Goal: Find specific page/section: Find specific page/section

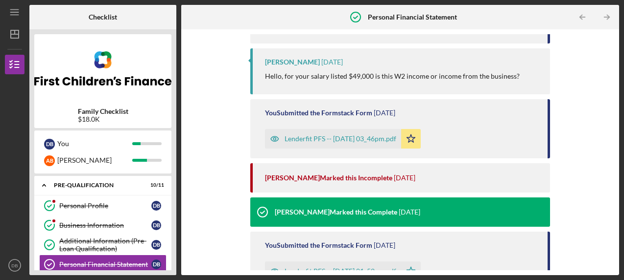
click at [330, 83] on div "[PERSON_NAME] [DATE] Hello, for your salary listed $49,000 is this W2 income or…" at bounding box center [400, 71] width 300 height 46
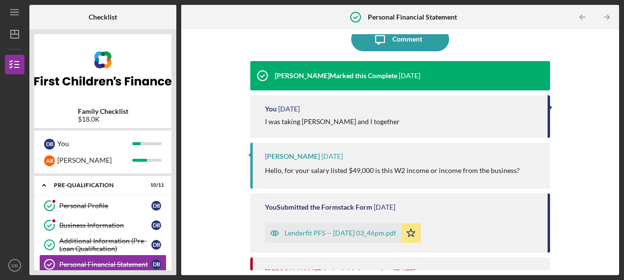
scroll to position [24, 0]
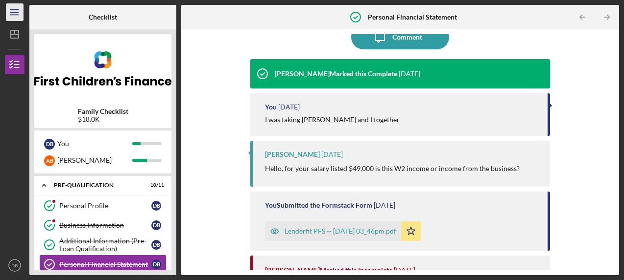
click at [15, 15] on line "button" at bounding box center [14, 15] width 8 height 0
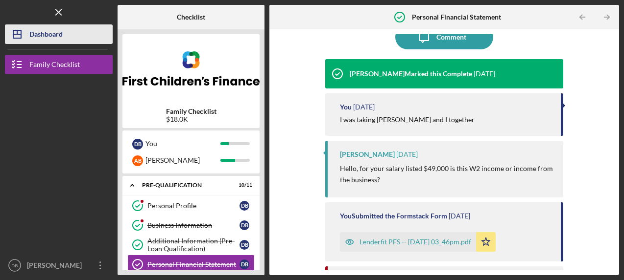
click at [40, 35] on div "Dashboard" at bounding box center [45, 35] width 33 height 22
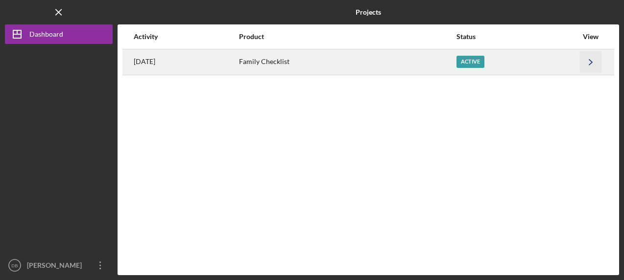
click at [592, 60] on icon "Icon/Navigate" at bounding box center [591, 62] width 22 height 22
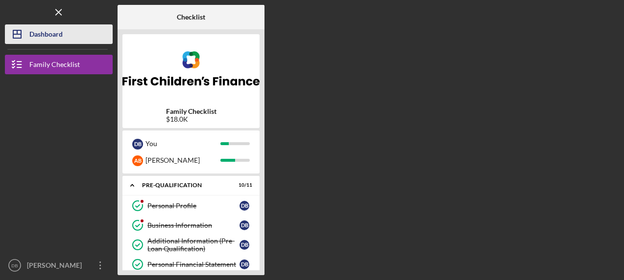
click at [59, 37] on div "Dashboard" at bounding box center [45, 35] width 33 height 22
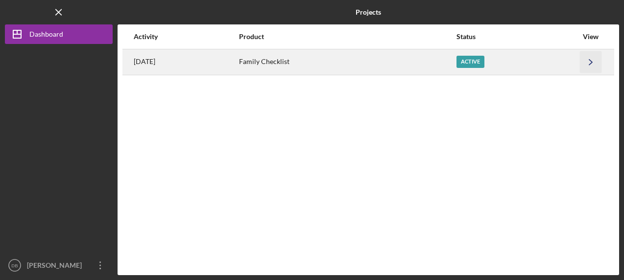
click at [591, 64] on icon "Icon/Navigate" at bounding box center [591, 62] width 22 height 22
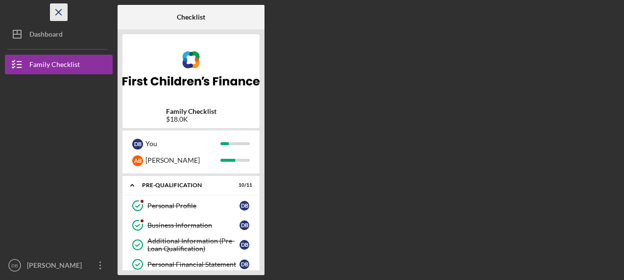
click at [67, 13] on icon "Icon/Menu Close" at bounding box center [59, 12] width 22 height 22
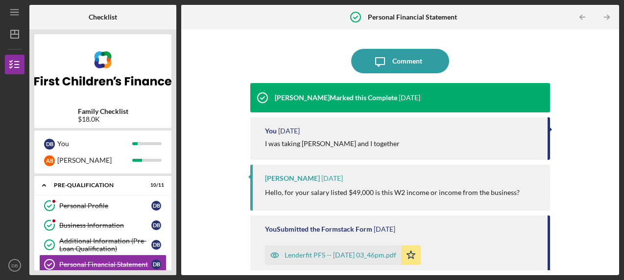
scroll to position [42, 0]
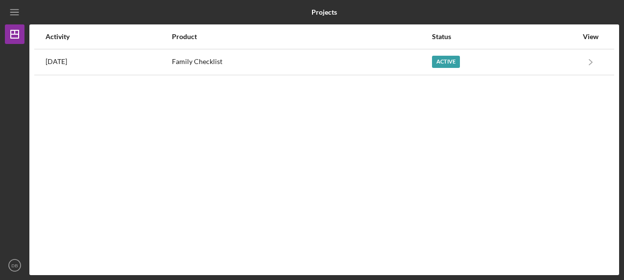
click at [429, 21] on div at bounding box center [520, 12] width 196 height 24
click at [13, 12] on line "button" at bounding box center [14, 12] width 8 height 0
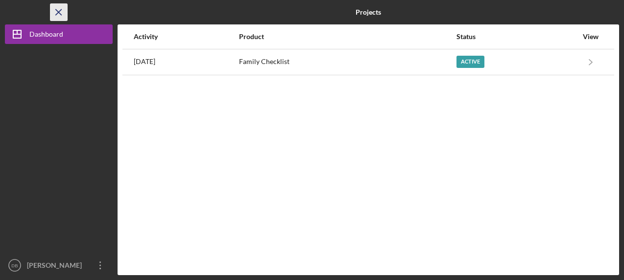
click at [54, 15] on icon "Icon/Menu Close" at bounding box center [59, 12] width 22 height 22
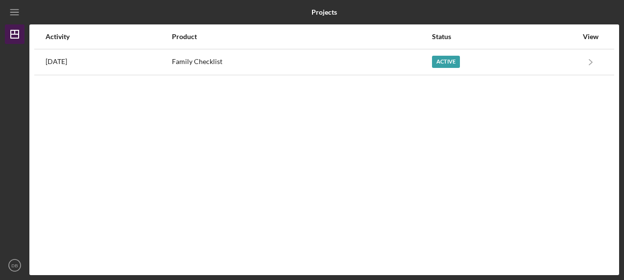
click at [19, 37] on polygon "button" at bounding box center [15, 34] width 8 height 8
click at [14, 34] on line "button" at bounding box center [15, 34] width 8 height 0
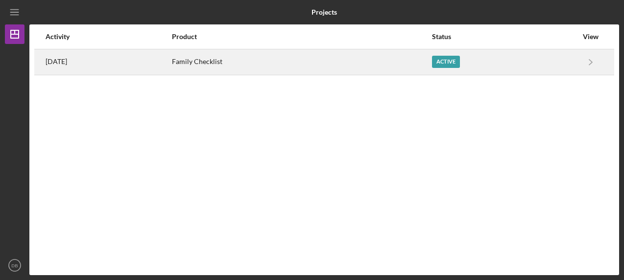
click at [60, 61] on time "[DATE]" at bounding box center [57, 62] width 22 height 8
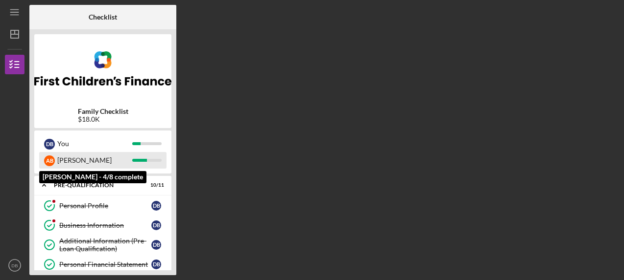
click at [64, 157] on div "[PERSON_NAME]" at bounding box center [94, 160] width 75 height 17
click at [144, 161] on div at bounding box center [139, 160] width 15 height 3
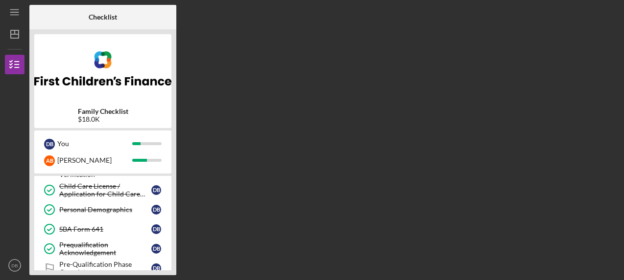
scroll to position [121, 0]
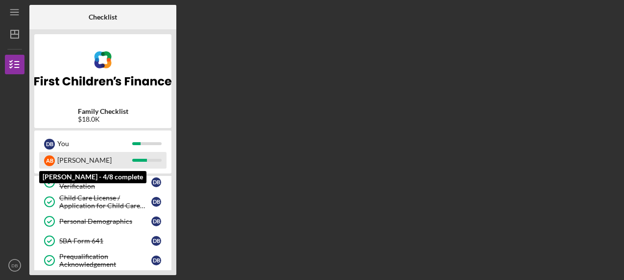
click at [70, 161] on div "[PERSON_NAME]" at bounding box center [94, 160] width 75 height 17
